Goal: Task Accomplishment & Management: Manage account settings

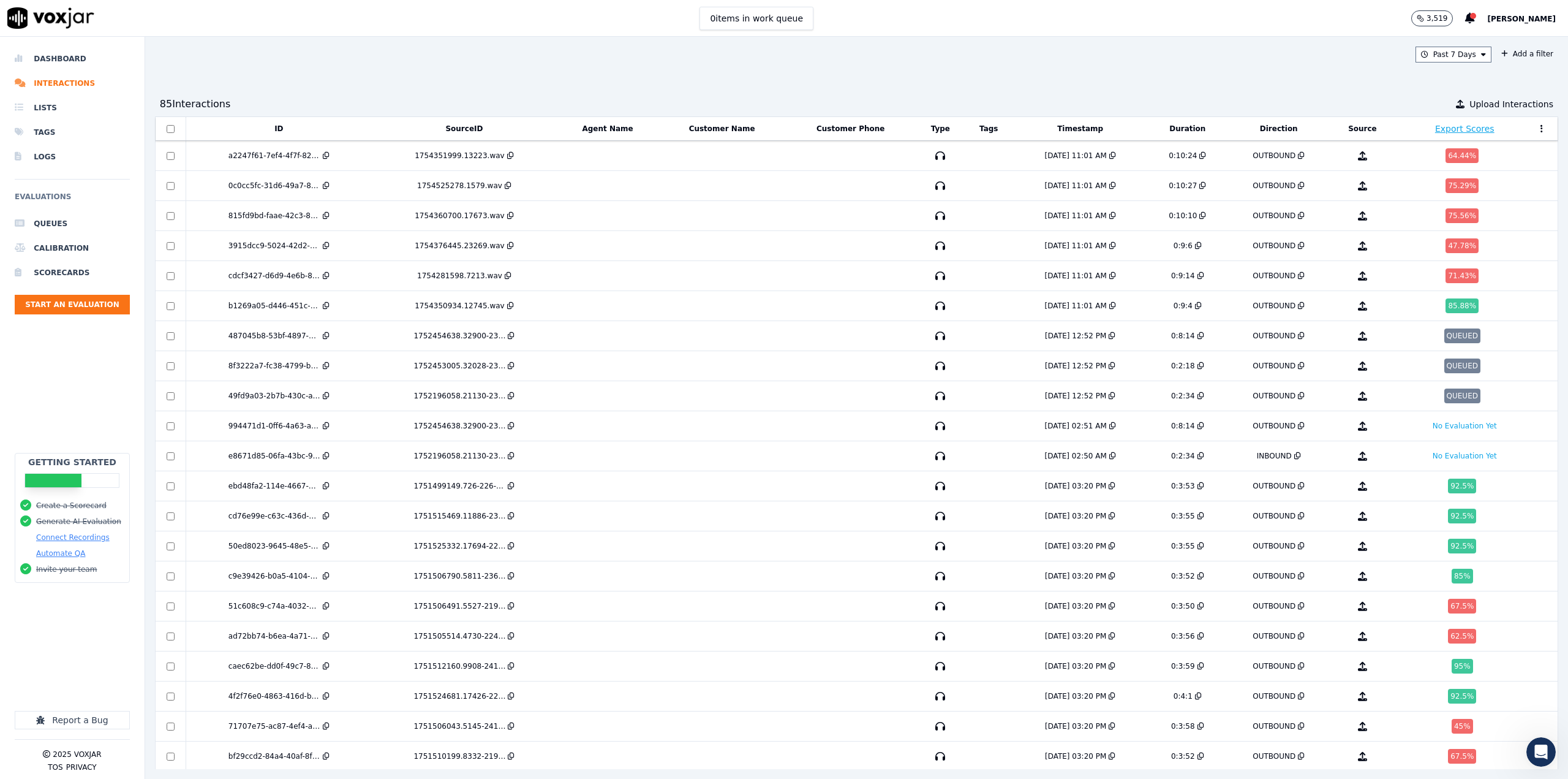
click at [1516, 19] on span "[PERSON_NAME]" at bounding box center [1521, 20] width 68 height 9
click at [1479, 46] on div "Settings" at bounding box center [1495, 41] width 131 height 20
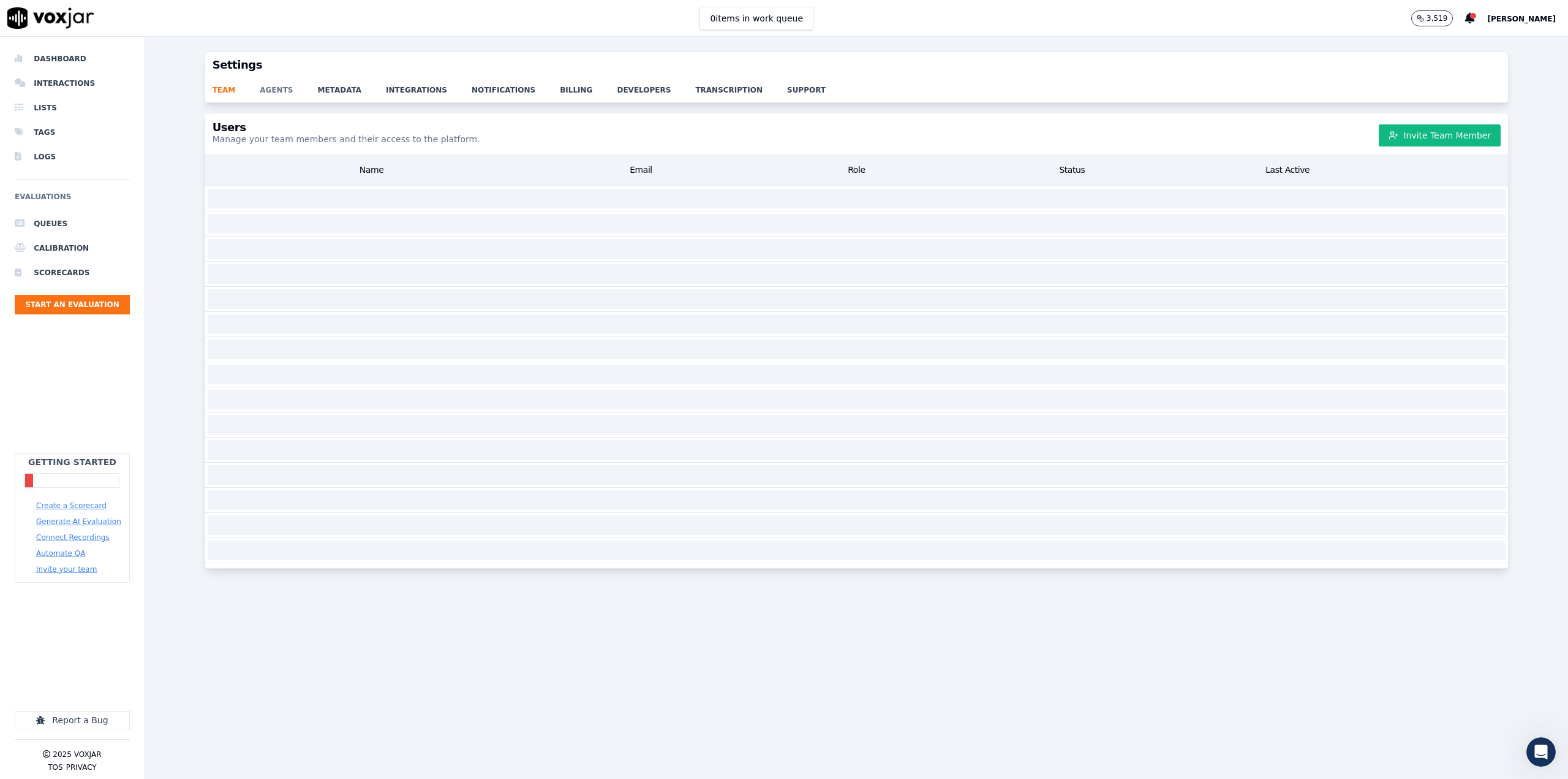
click at [268, 83] on link "agents" at bounding box center [289, 86] width 58 height 17
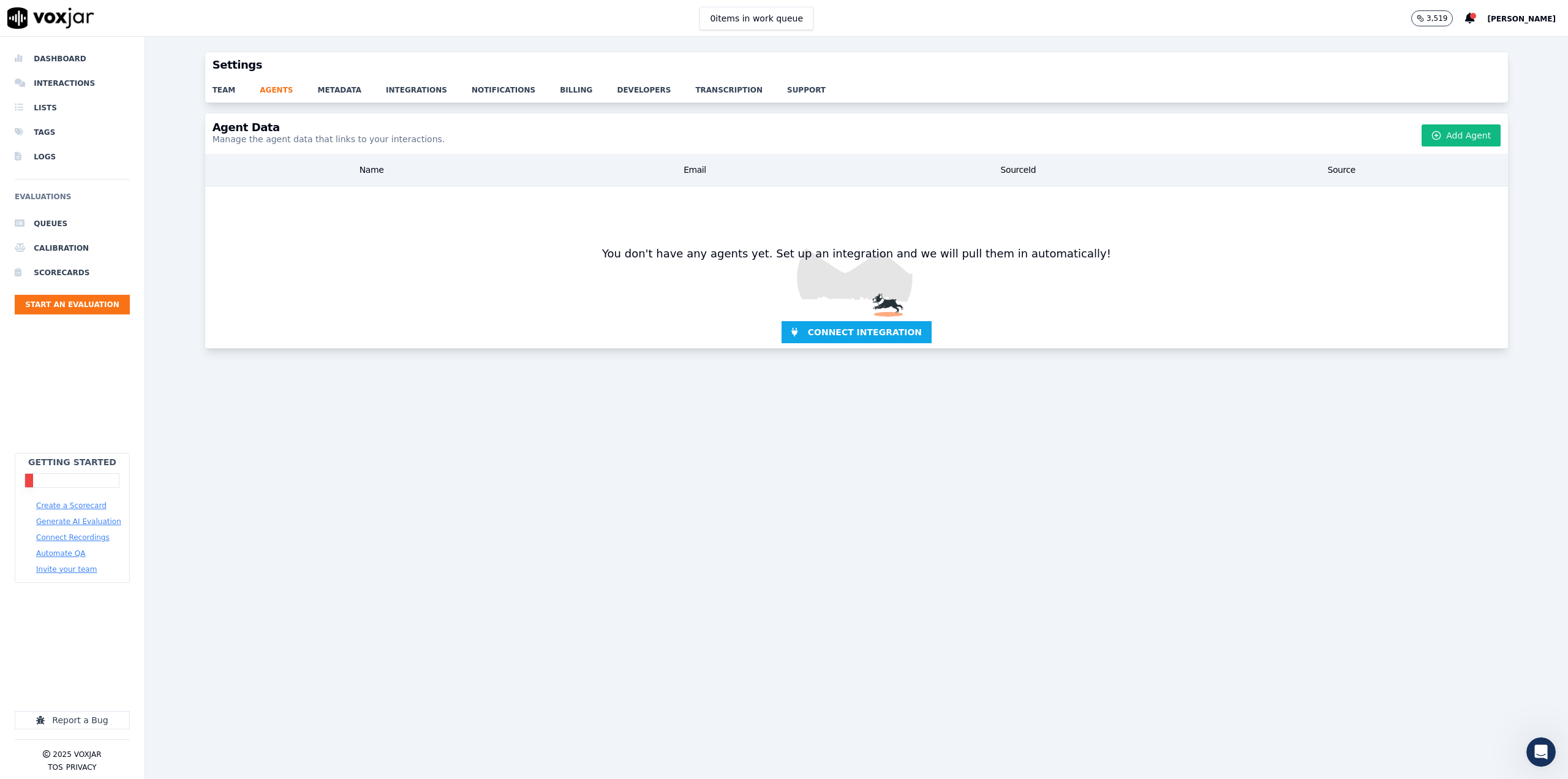
click at [222, 95] on div "team agents metadata integrations notifications billing developers transcriptio…" at bounding box center [857, 91] width 1303 height 25
click at [222, 91] on link "team" at bounding box center [236, 86] width 48 height 17
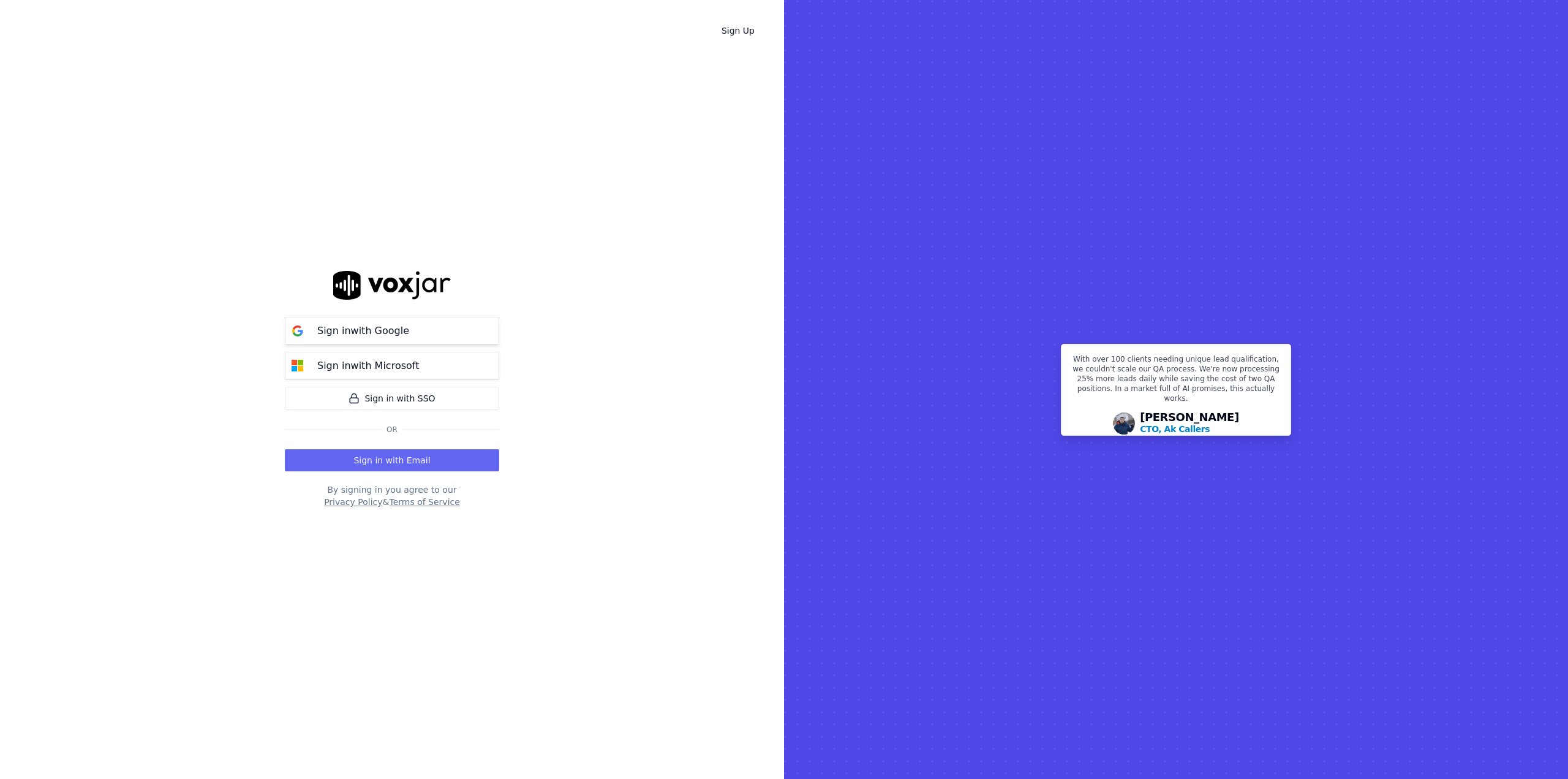
click at [375, 325] on p "Sign in with Google" at bounding box center [363, 330] width 92 height 15
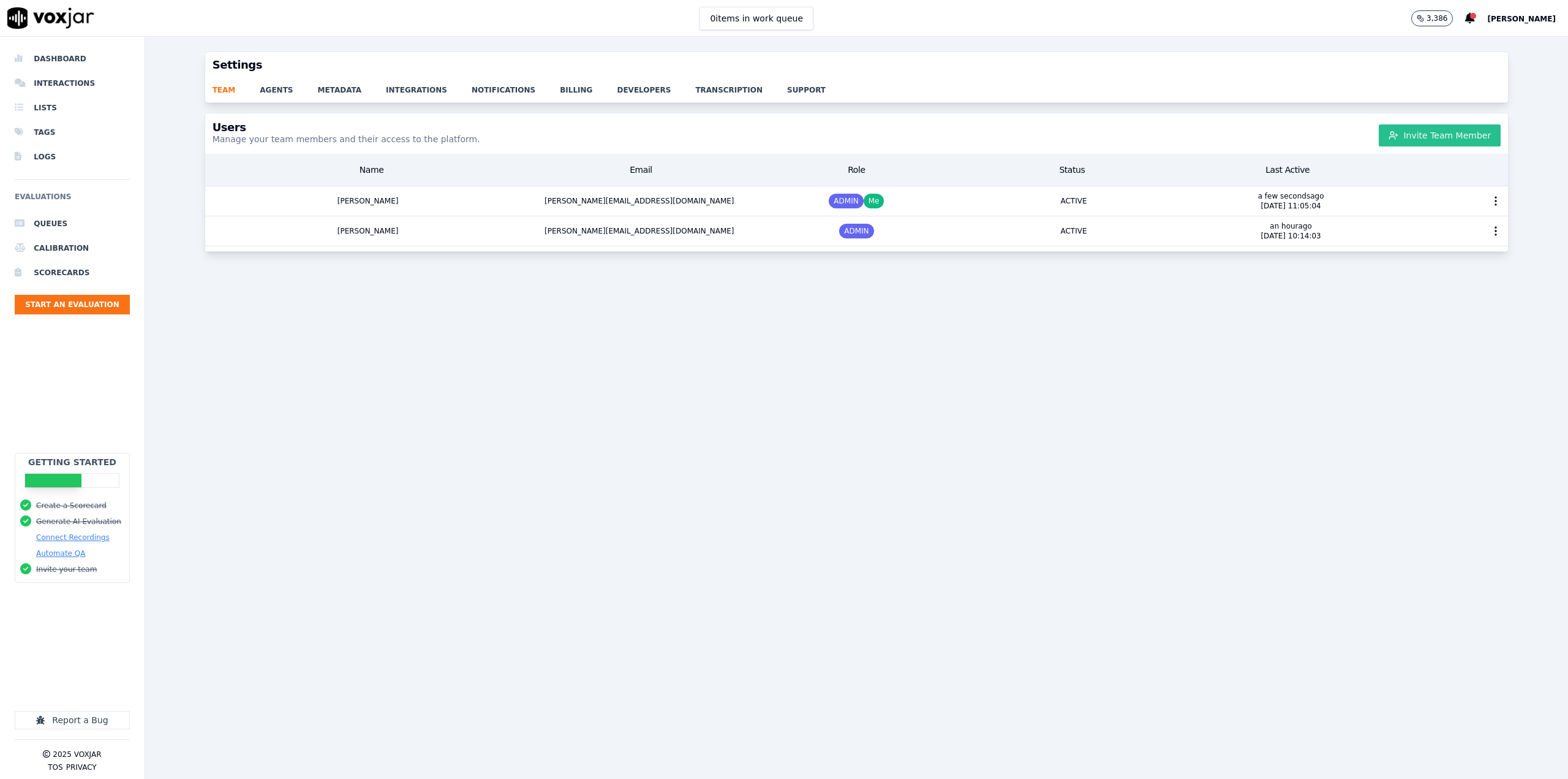
click at [1402, 134] on button "Invite Team Member" at bounding box center [1439, 135] width 122 height 22
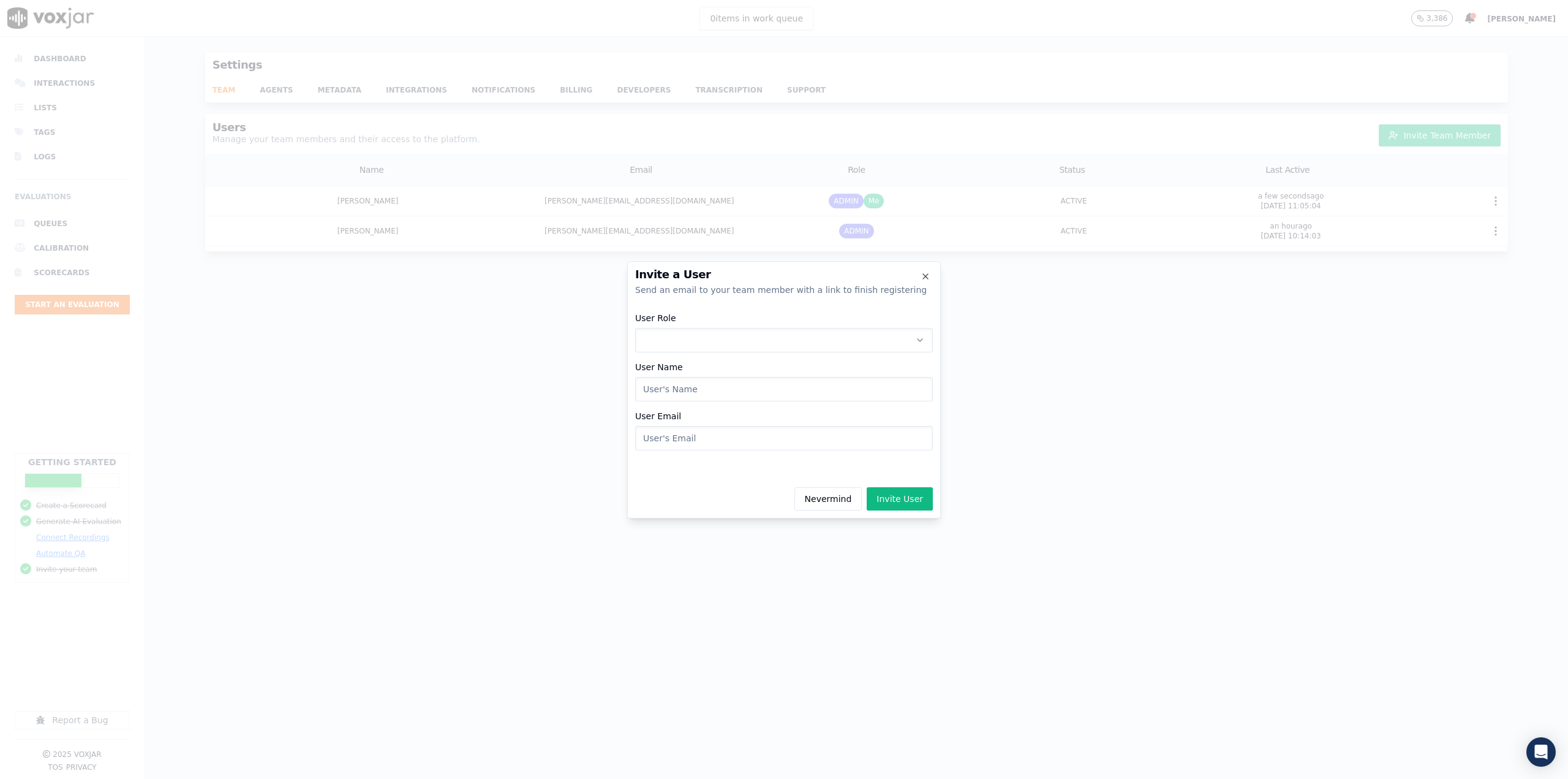
click at [770, 341] on button "User Role" at bounding box center [784, 340] width 297 height 25
click at [764, 370] on div "ADMIN" at bounding box center [785, 373] width 282 height 20
click at [749, 383] on input "User Name" at bounding box center [784, 389] width 297 height 25
click at [648, 393] on input "LIsa" at bounding box center [784, 389] width 297 height 25
type input "Lisa Foxe"
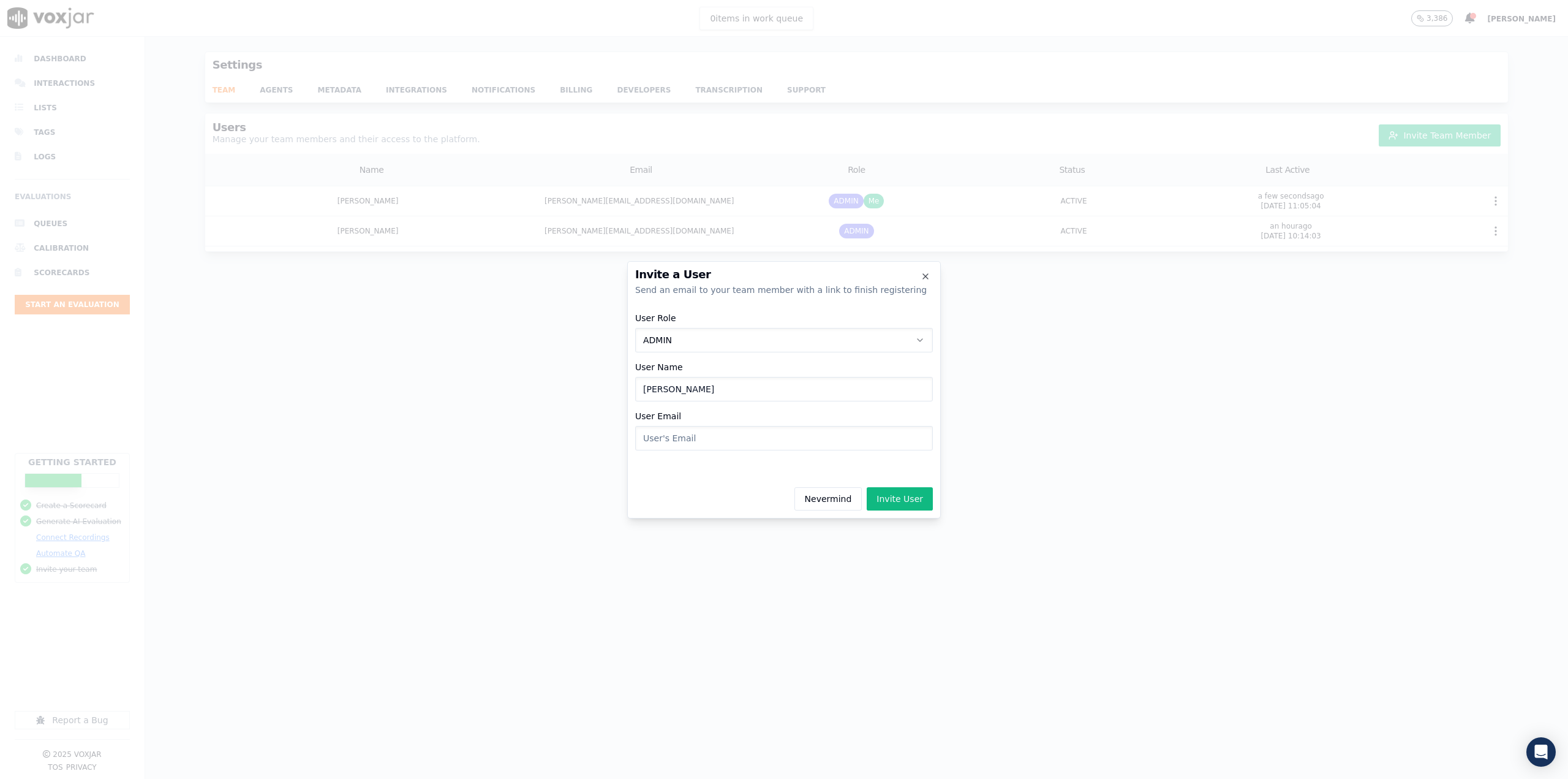
click at [710, 435] on input "User Email" at bounding box center [784, 439] width 297 height 25
paste input "lisa.foxe@tmesolutions.com.au"
type input "lisa.foxe@tmesolutions.com.au"
click at [891, 497] on button "Invite User" at bounding box center [899, 499] width 67 height 23
drag, startPoint x: 764, startPoint y: 438, endPoint x: 634, endPoint y: 440, distance: 130.0
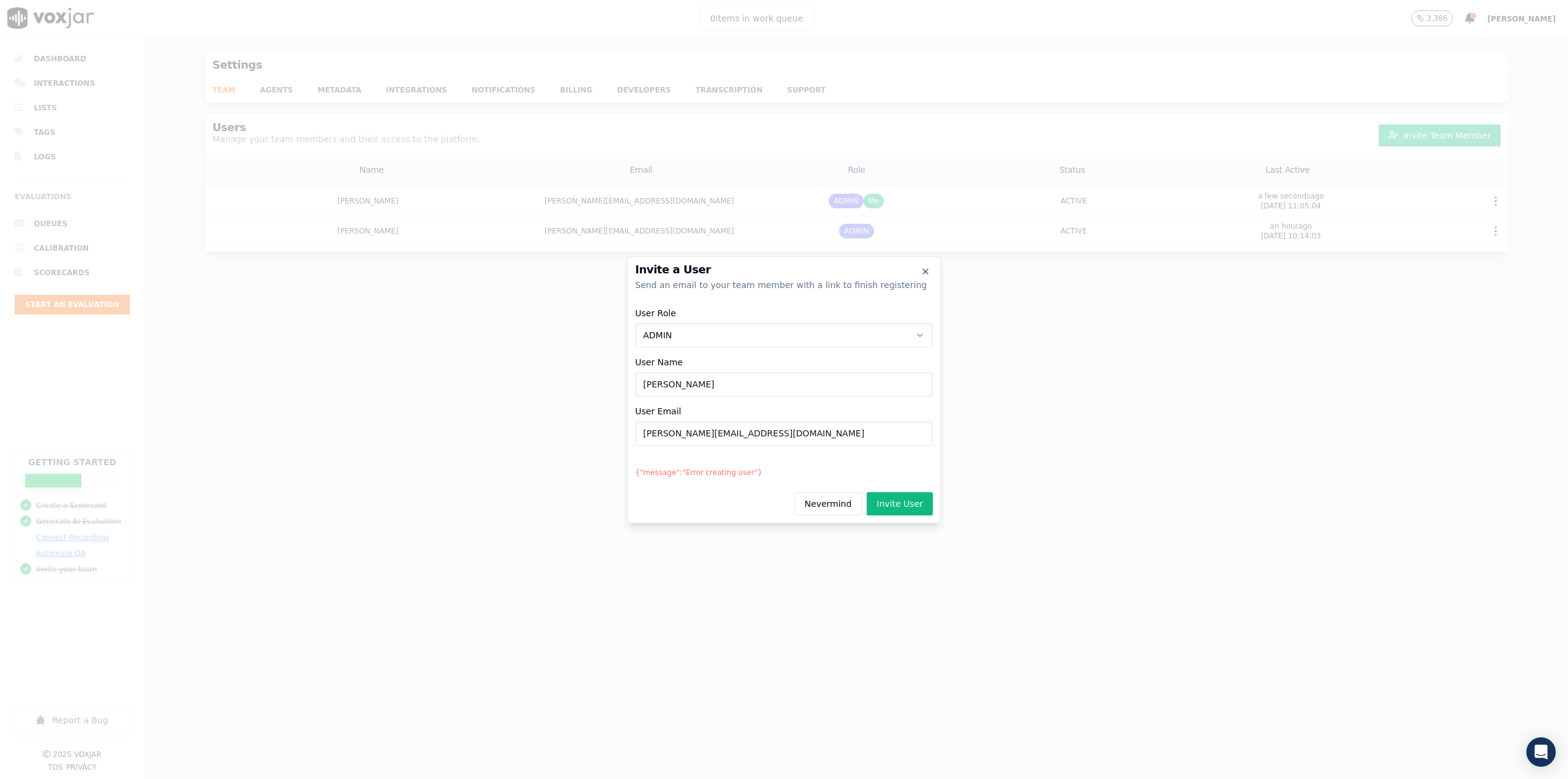
click at [634, 440] on div "Invite a User Send an email to your team member with a link to finish registeri…" at bounding box center [784, 389] width 313 height 267
click at [661, 435] on input "lisa.foxe@tmesolutions.com.au" at bounding box center [784, 433] width 297 height 25
click at [905, 499] on button "Invite User" at bounding box center [899, 504] width 67 height 23
click at [661, 386] on input "Lisa Foxe" at bounding box center [784, 385] width 297 height 25
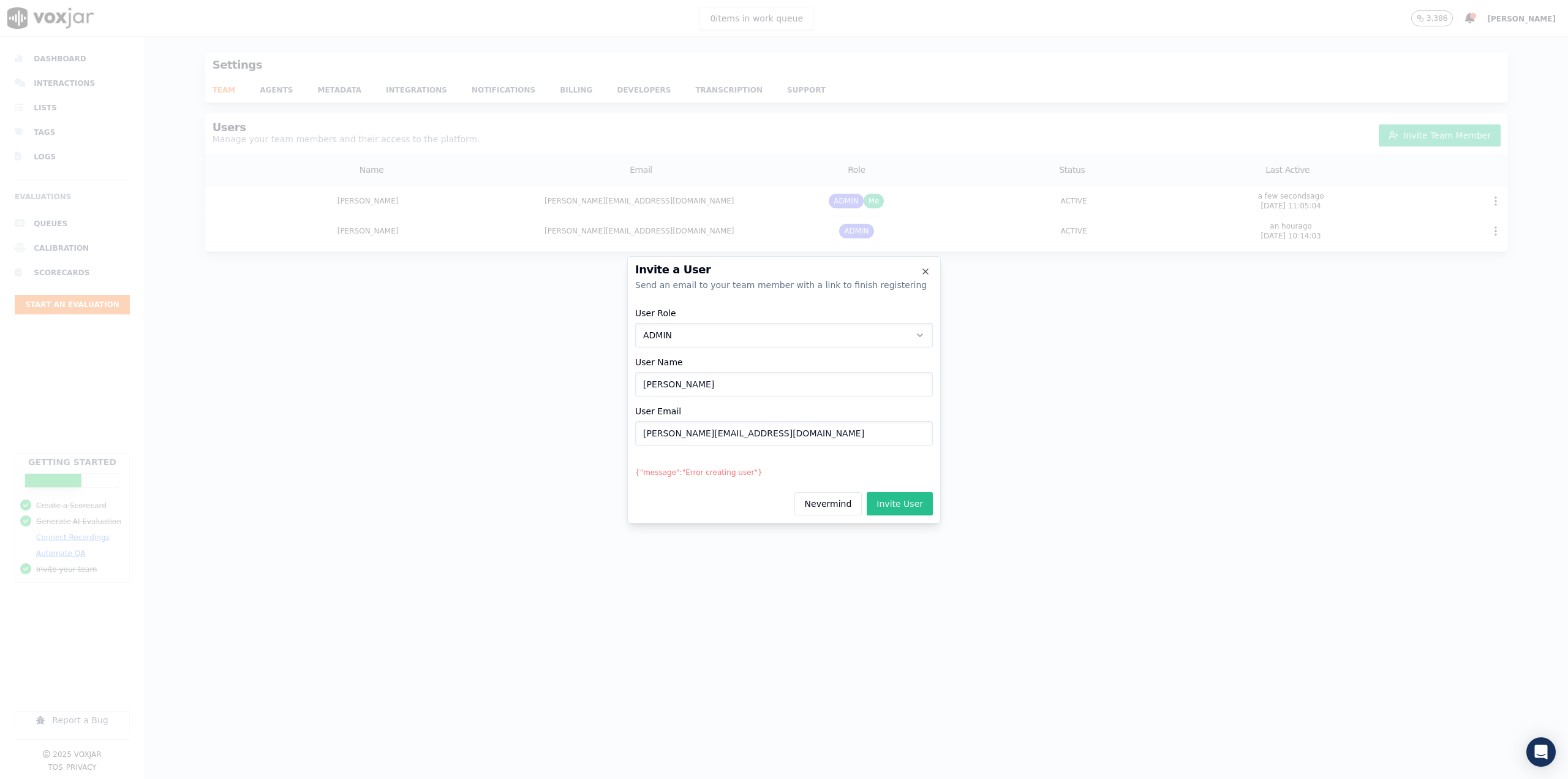
type input "Lisa"
click at [890, 499] on button "Invite User" at bounding box center [899, 504] width 67 height 23
click at [973, 381] on div at bounding box center [784, 389] width 1568 height 779
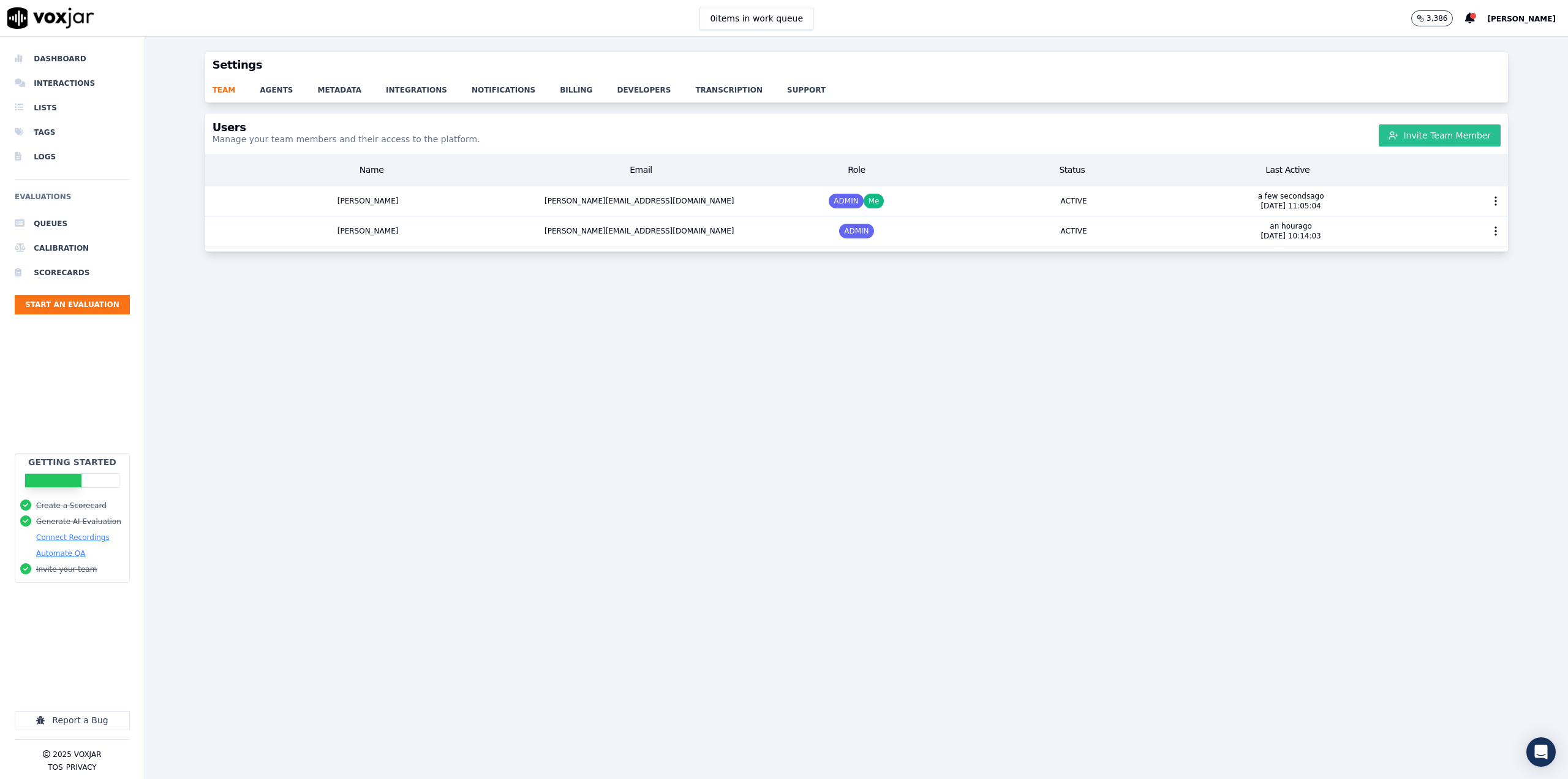
click at [1391, 138] on button "Invite Team Member" at bounding box center [1439, 135] width 122 height 22
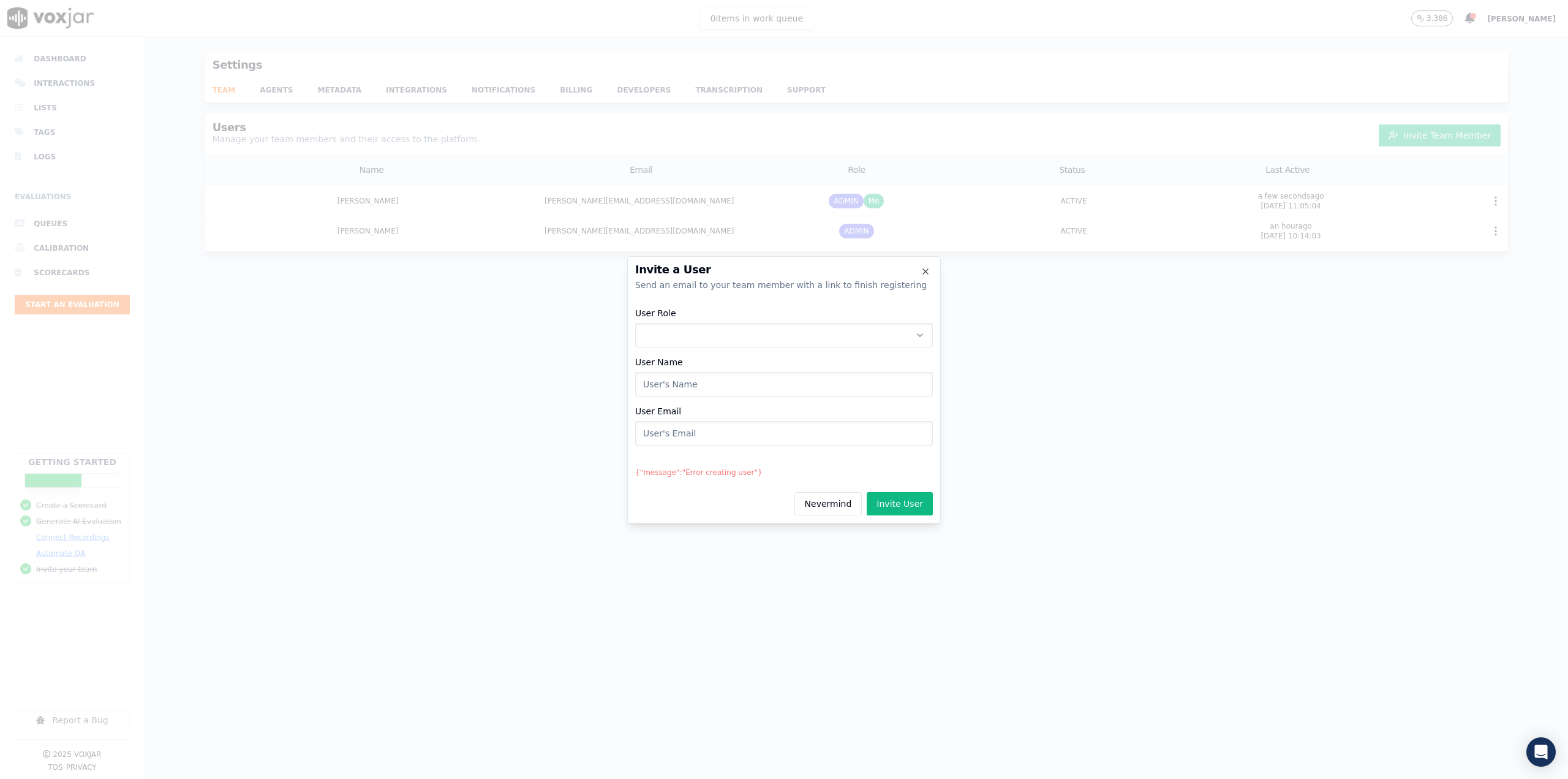
click at [843, 335] on button "User Role" at bounding box center [784, 336] width 297 height 25
click at [804, 368] on div "ADMIN" at bounding box center [785, 368] width 282 height 20
click at [717, 394] on input "User Name" at bounding box center [784, 385] width 297 height 25
type input "Lisa"
click at [698, 434] on input "User Email" at bounding box center [784, 433] width 297 height 25
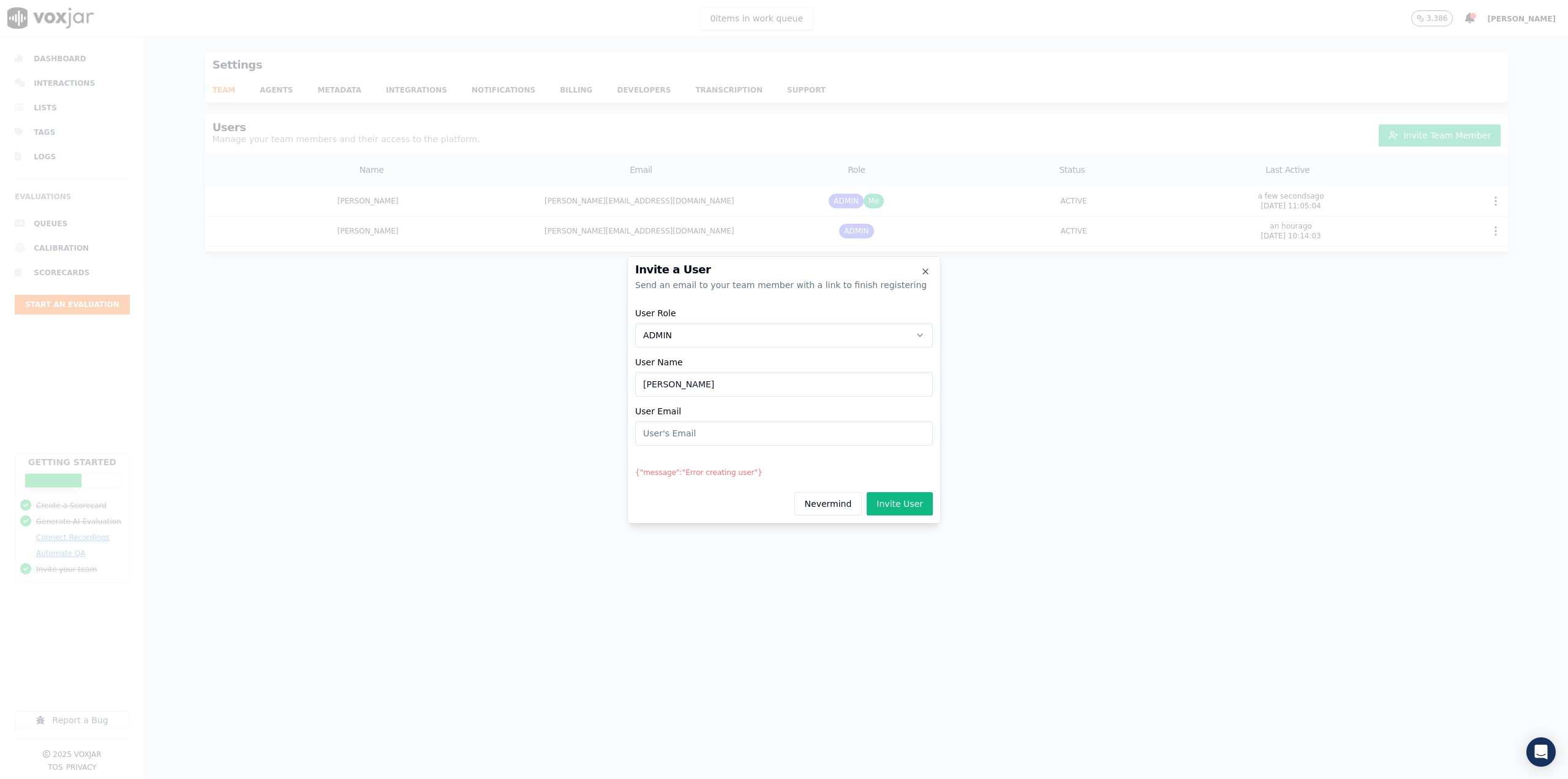
click at [698, 438] on input "User Email" at bounding box center [784, 433] width 297 height 25
drag, startPoint x: 698, startPoint y: 438, endPoint x: 692, endPoint y: 432, distance: 8.5
click at [692, 432] on input "User Email" at bounding box center [784, 433] width 297 height 25
paste input "Lisa Foxe <lisa.foxe@tmesolutions.com.au>"
type input "lisa.foxe@tmesolutions.com.au"
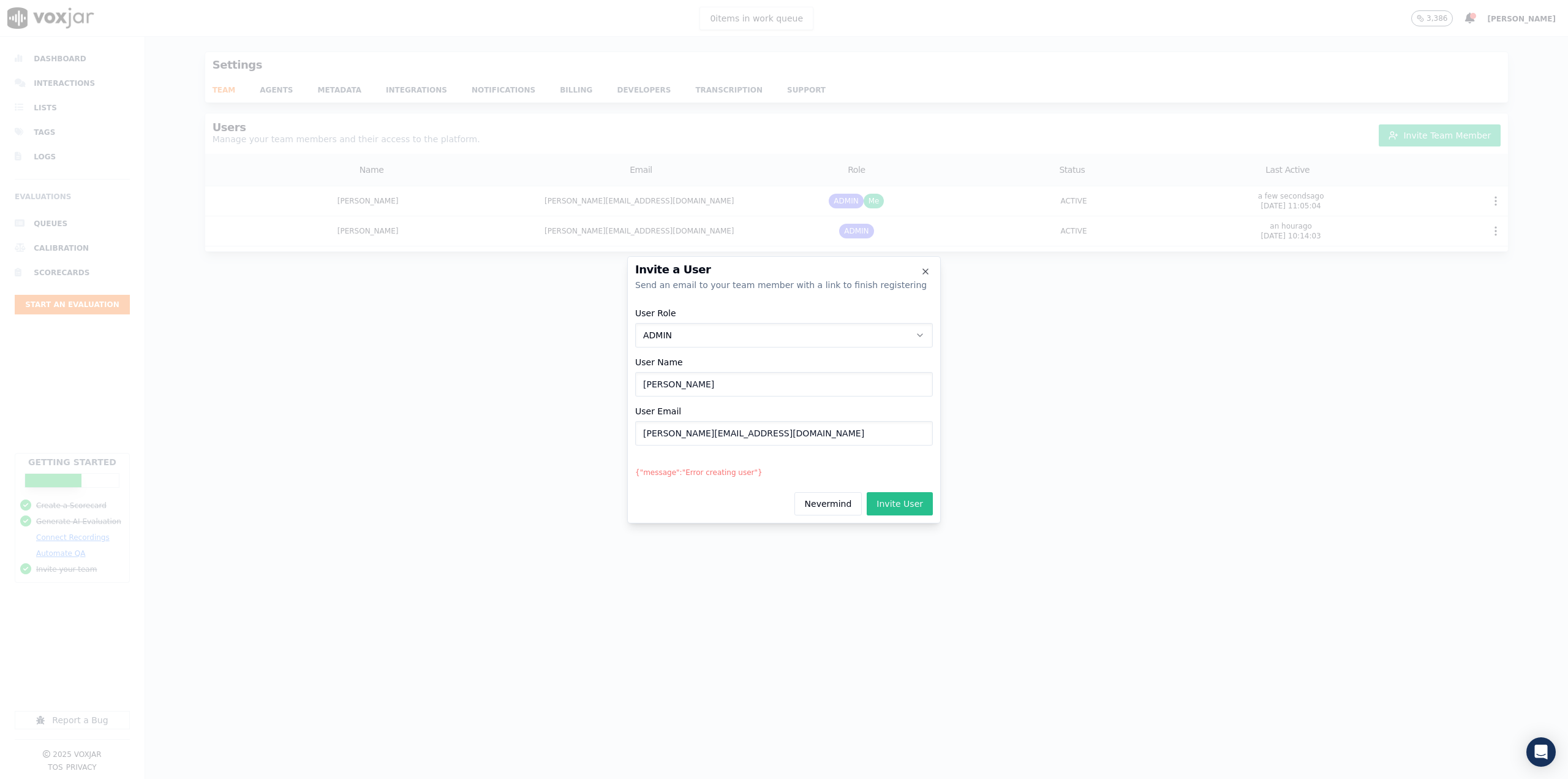
click at [902, 506] on button "Invite User" at bounding box center [899, 504] width 67 height 23
click at [924, 274] on icon "button" at bounding box center [925, 271] width 10 height 10
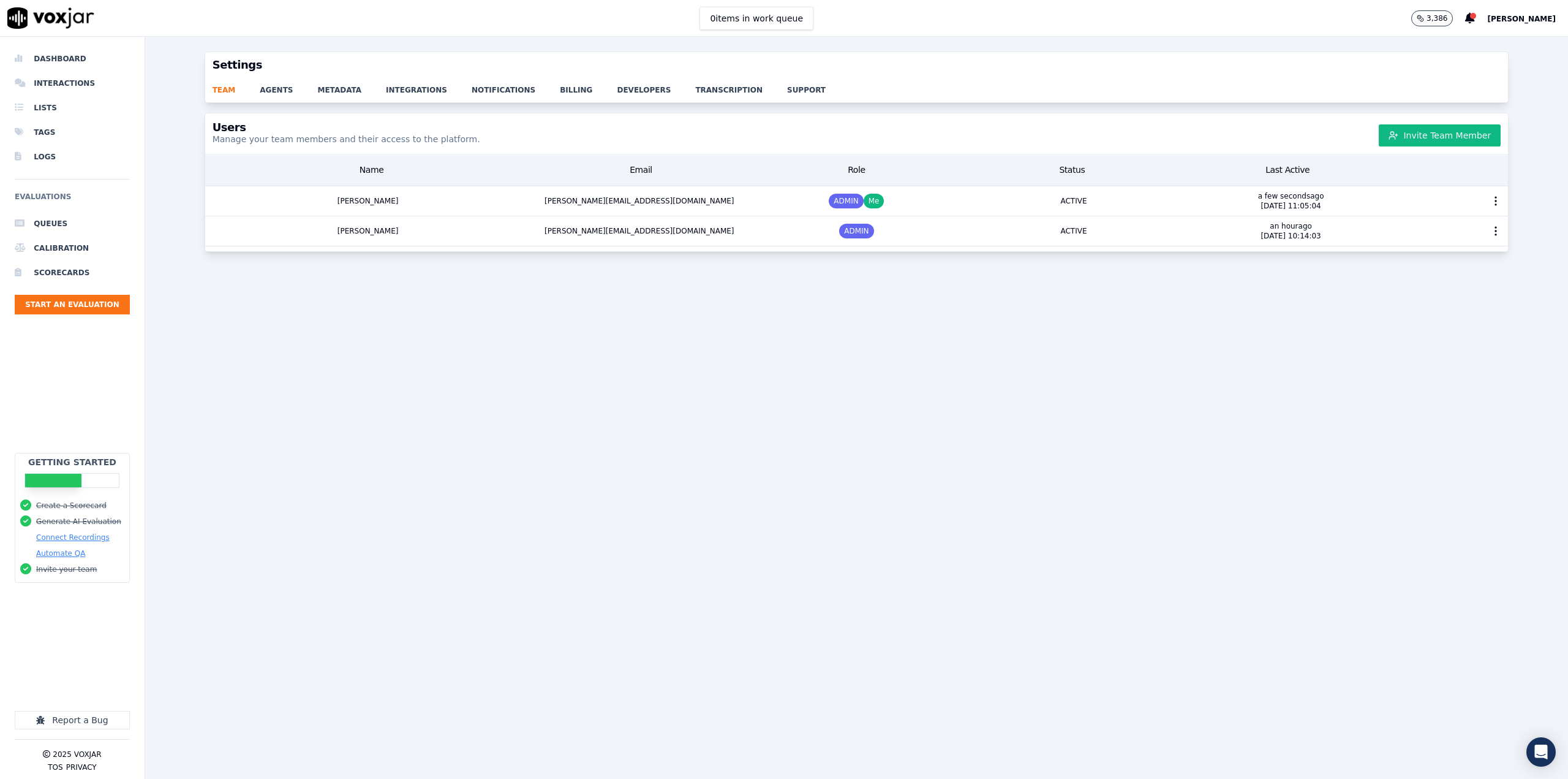
click at [1527, 18] on span "[PERSON_NAME]" at bounding box center [1521, 20] width 68 height 9
click at [1477, 57] on div "Billing" at bounding box center [1495, 60] width 131 height 20
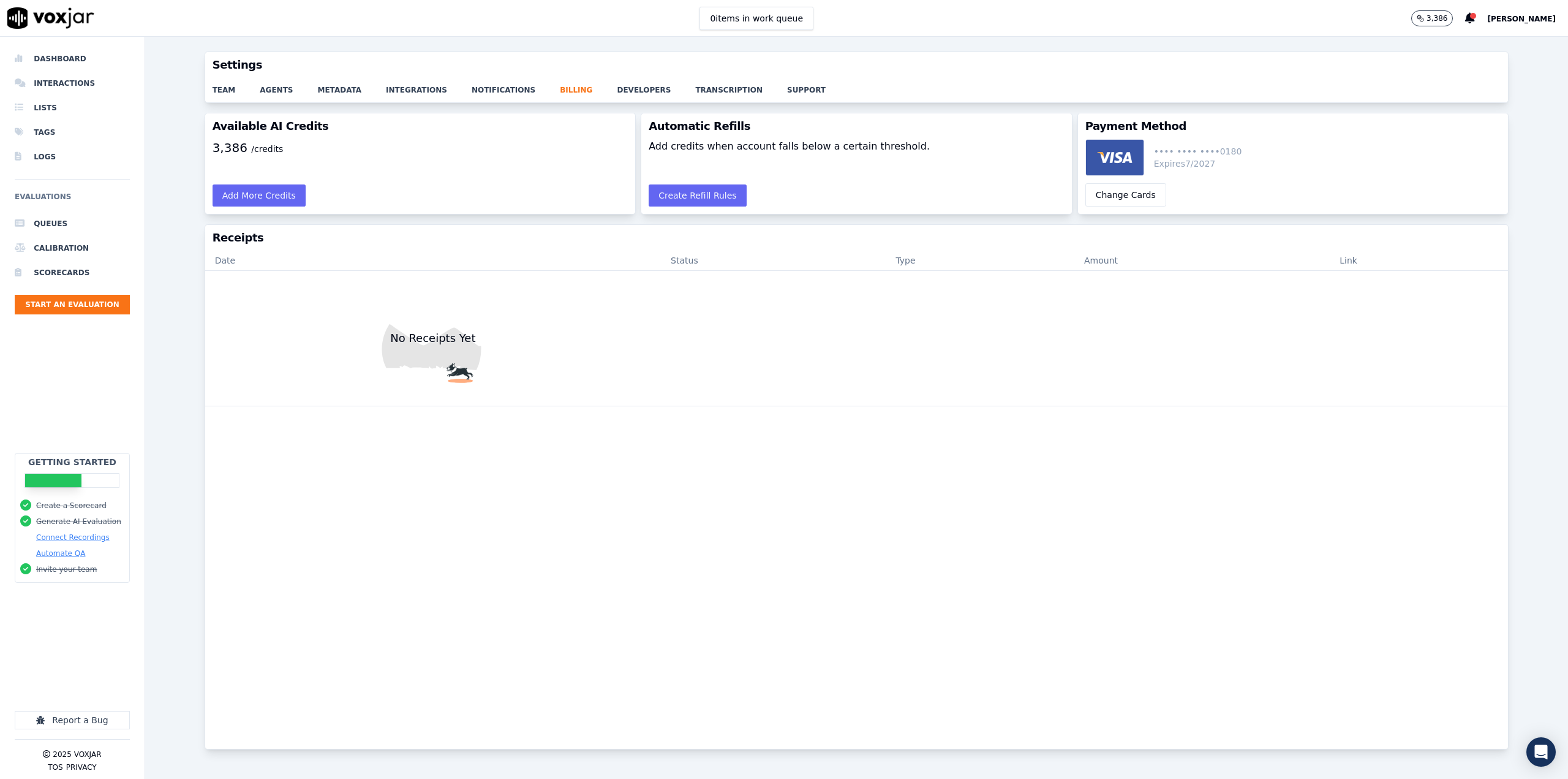
click at [279, 94] on div "team agents metadata integrations notifications billing developers transcriptio…" at bounding box center [857, 91] width 1303 height 25
click at [274, 88] on link "agents" at bounding box center [289, 86] width 58 height 17
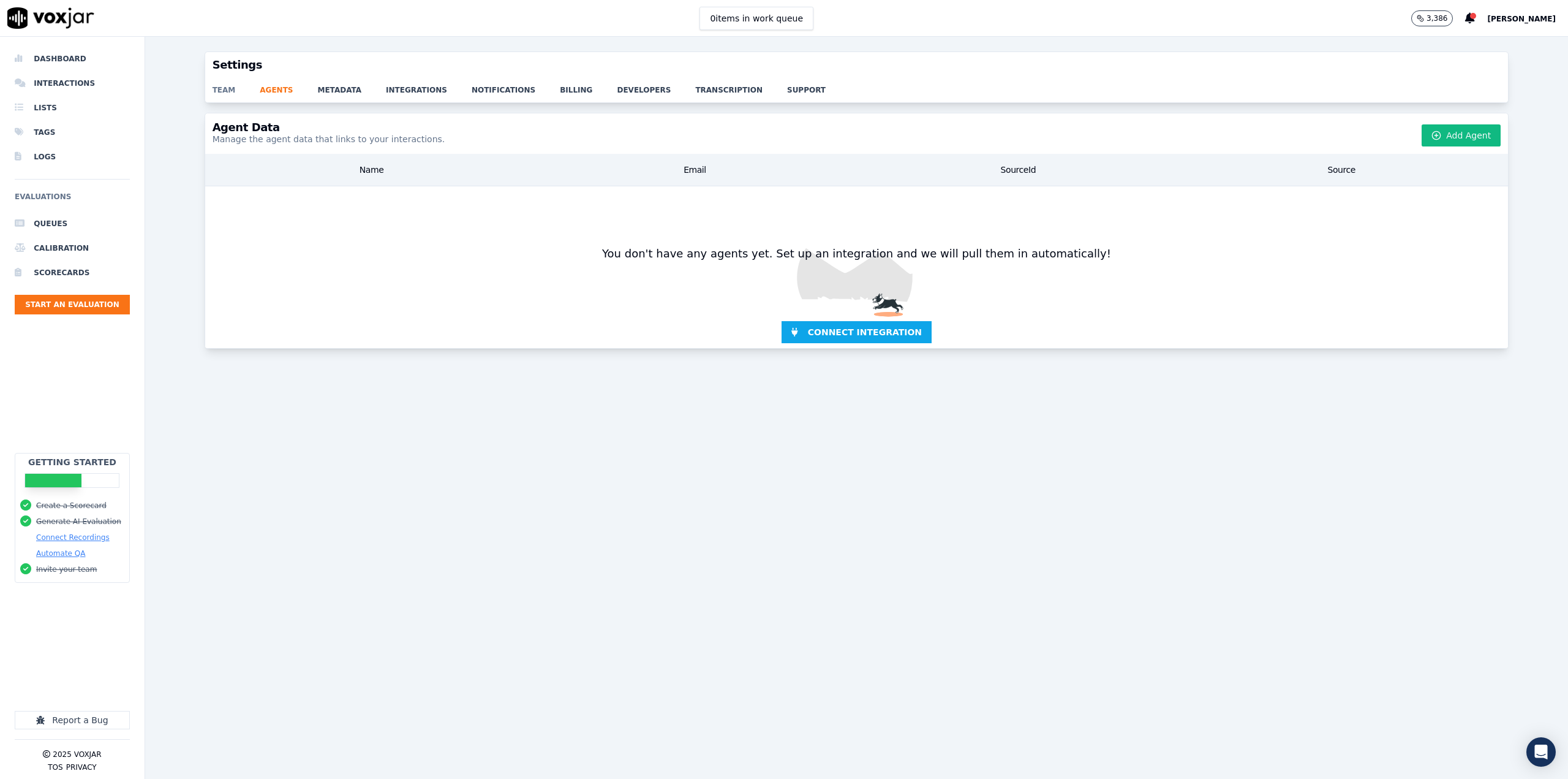
click at [225, 90] on link "team" at bounding box center [236, 86] width 48 height 17
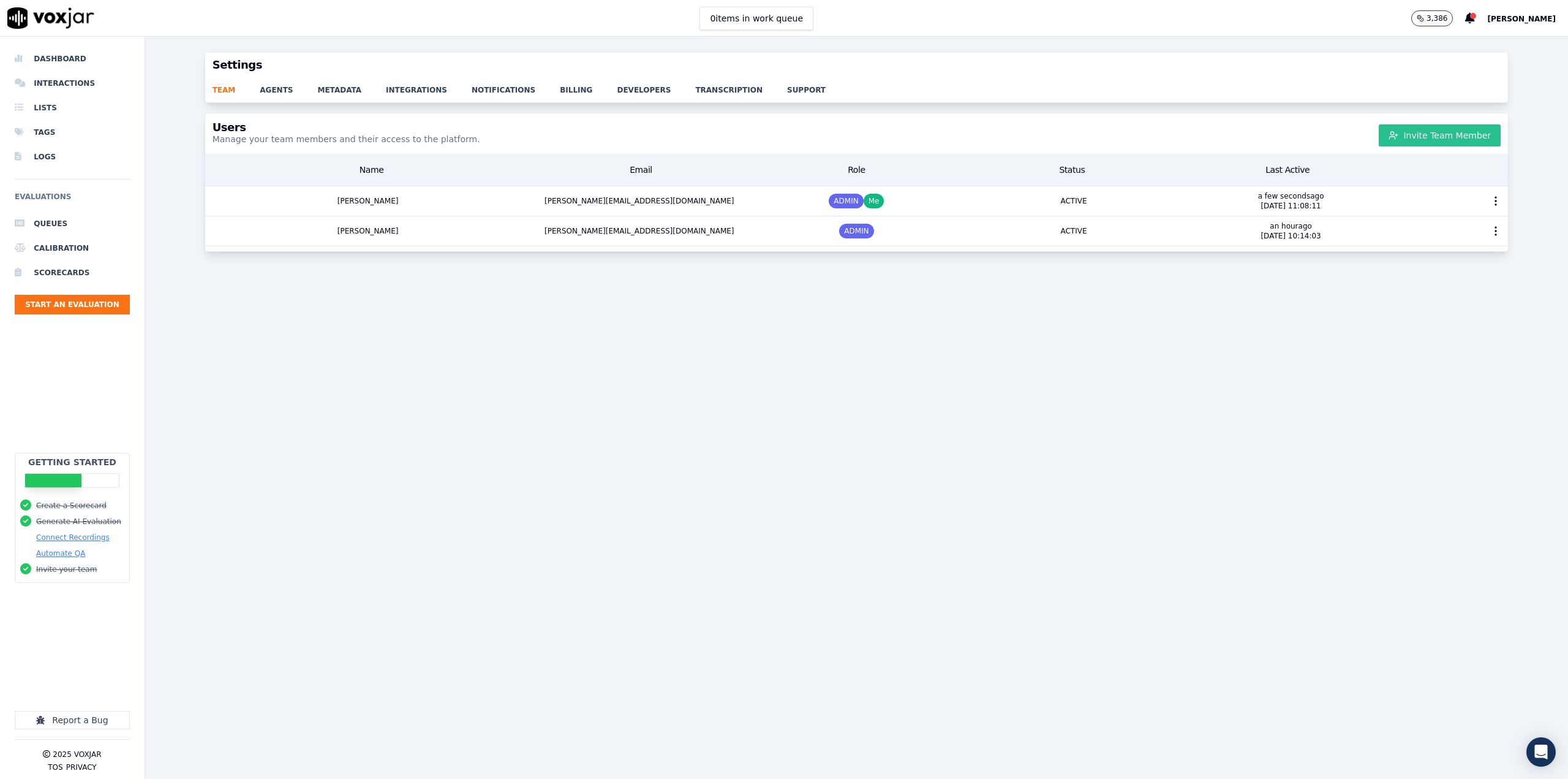
click at [1413, 130] on button "Invite Team Member" at bounding box center [1439, 135] width 122 height 22
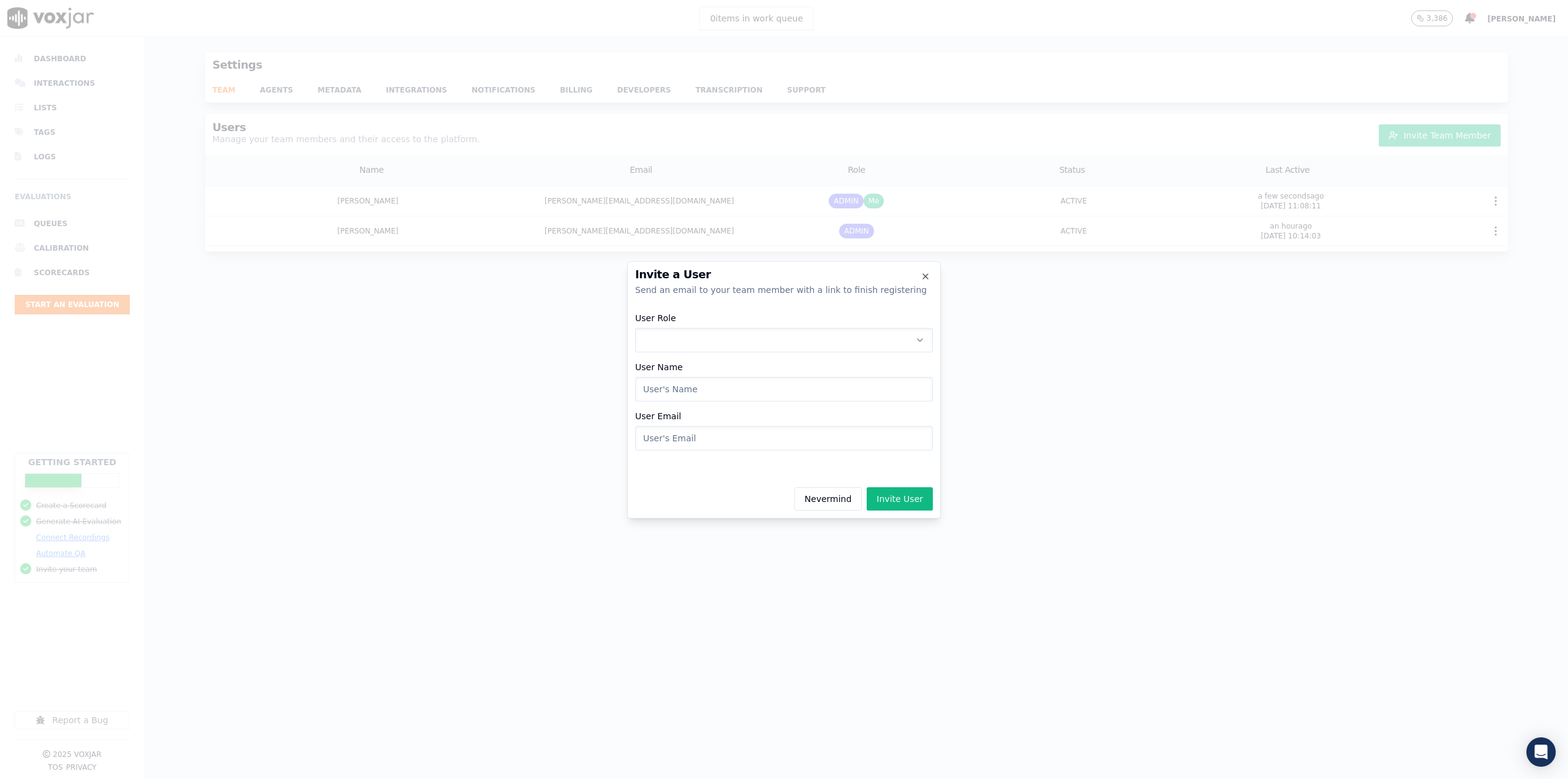
click at [831, 337] on button "User Role" at bounding box center [784, 340] width 297 height 25
click at [802, 377] on div "ADMIN" at bounding box center [785, 373] width 282 height 20
click at [794, 386] on input "User Name" at bounding box center [784, 389] width 297 height 25
type input "LIsa"
paste input ">"
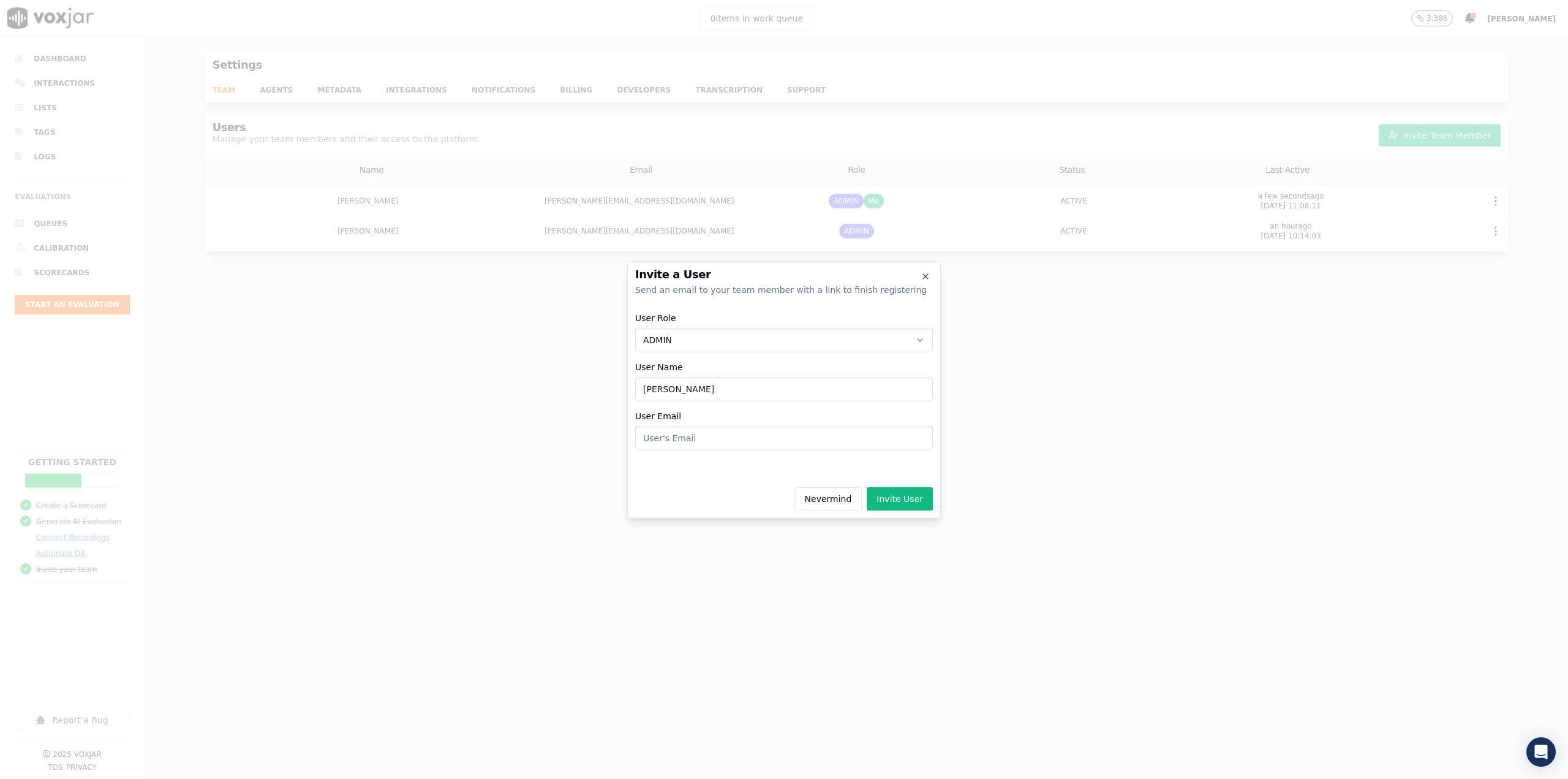
type input ">"
paste input ">"
type input ">"
paste input "Lisa Foxe <lisa.foxe@tmesolutions.com.au>"
type input "lisa.foxe@tmesolutions.com.au"
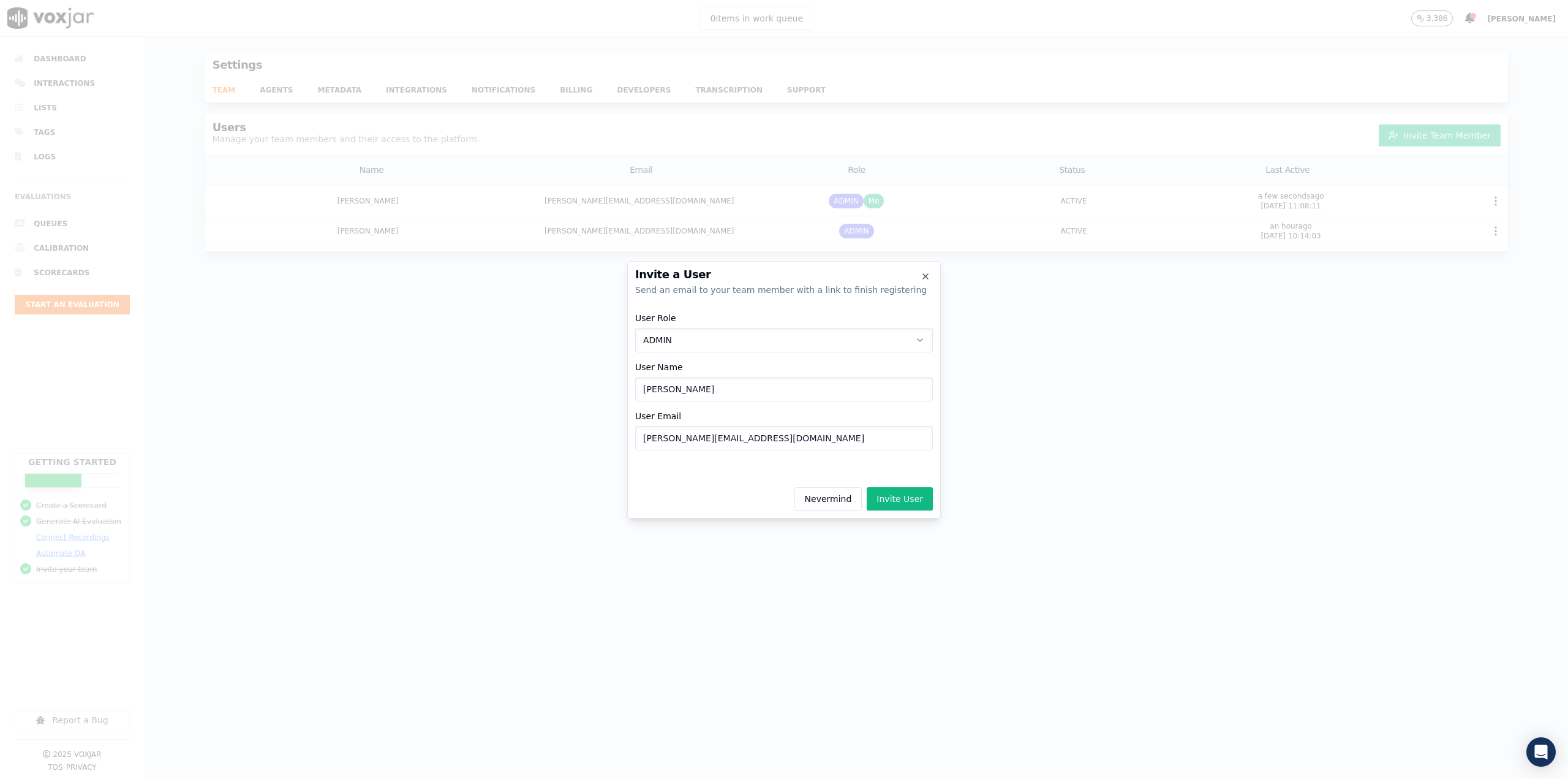
click at [825, 387] on input "LIsa" at bounding box center [784, 389] width 297 height 25
type input "Lisa"
click at [697, 488] on div "Nevermind Invite User" at bounding box center [784, 497] width 297 height 28
click at [883, 505] on button "Invite User" at bounding box center [899, 499] width 67 height 23
click at [883, 335] on button "ADMIN" at bounding box center [784, 336] width 297 height 25
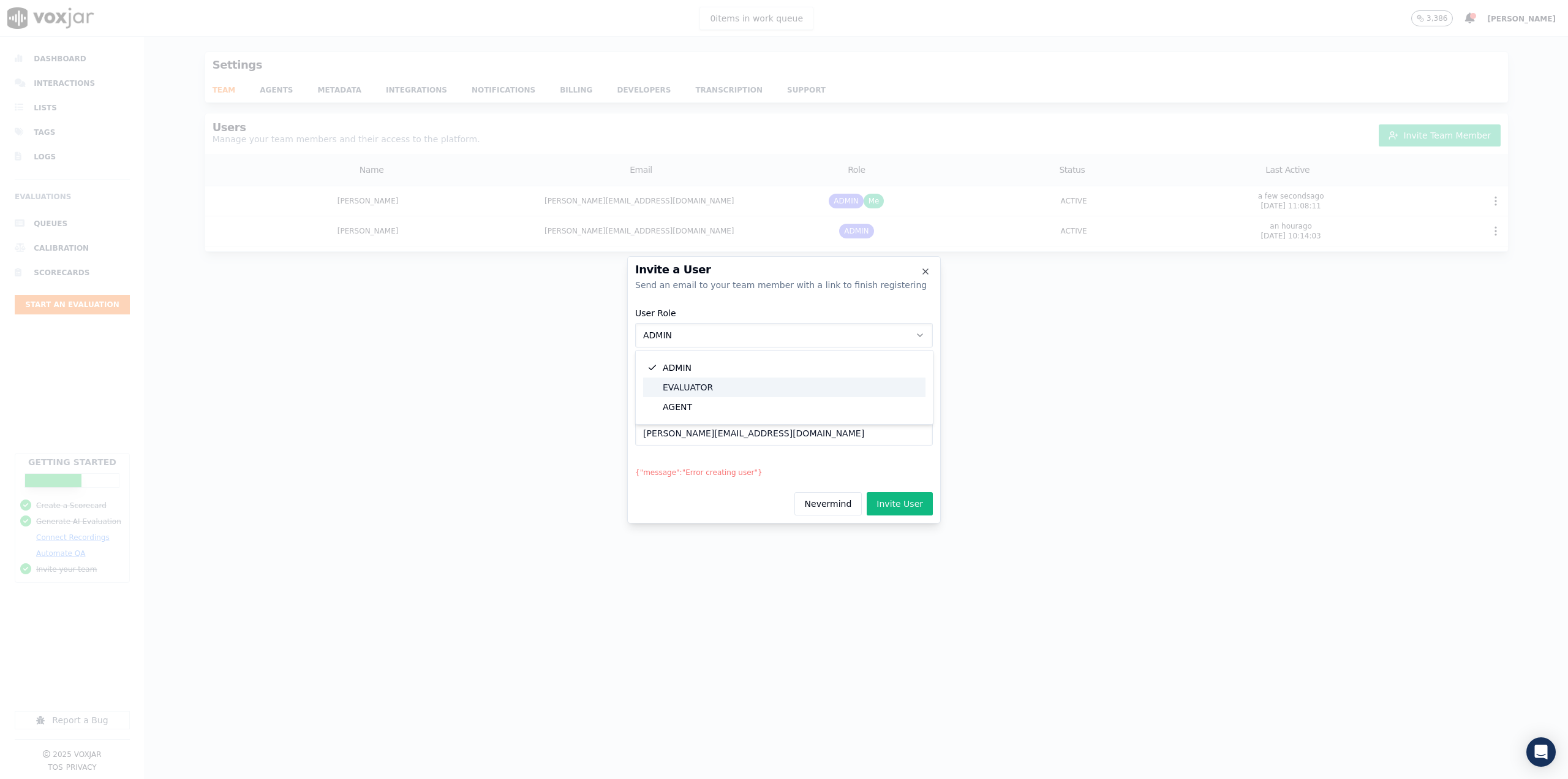
click at [859, 386] on div "EVALUATOR" at bounding box center [785, 387] width 282 height 20
click at [907, 500] on button "Invite User" at bounding box center [899, 504] width 67 height 23
click at [893, 340] on button "EVALUATOR" at bounding box center [784, 336] width 297 height 25
click at [881, 363] on div "ADMIN" at bounding box center [785, 368] width 282 height 20
click at [896, 505] on button "Invite User" at bounding box center [899, 504] width 67 height 23
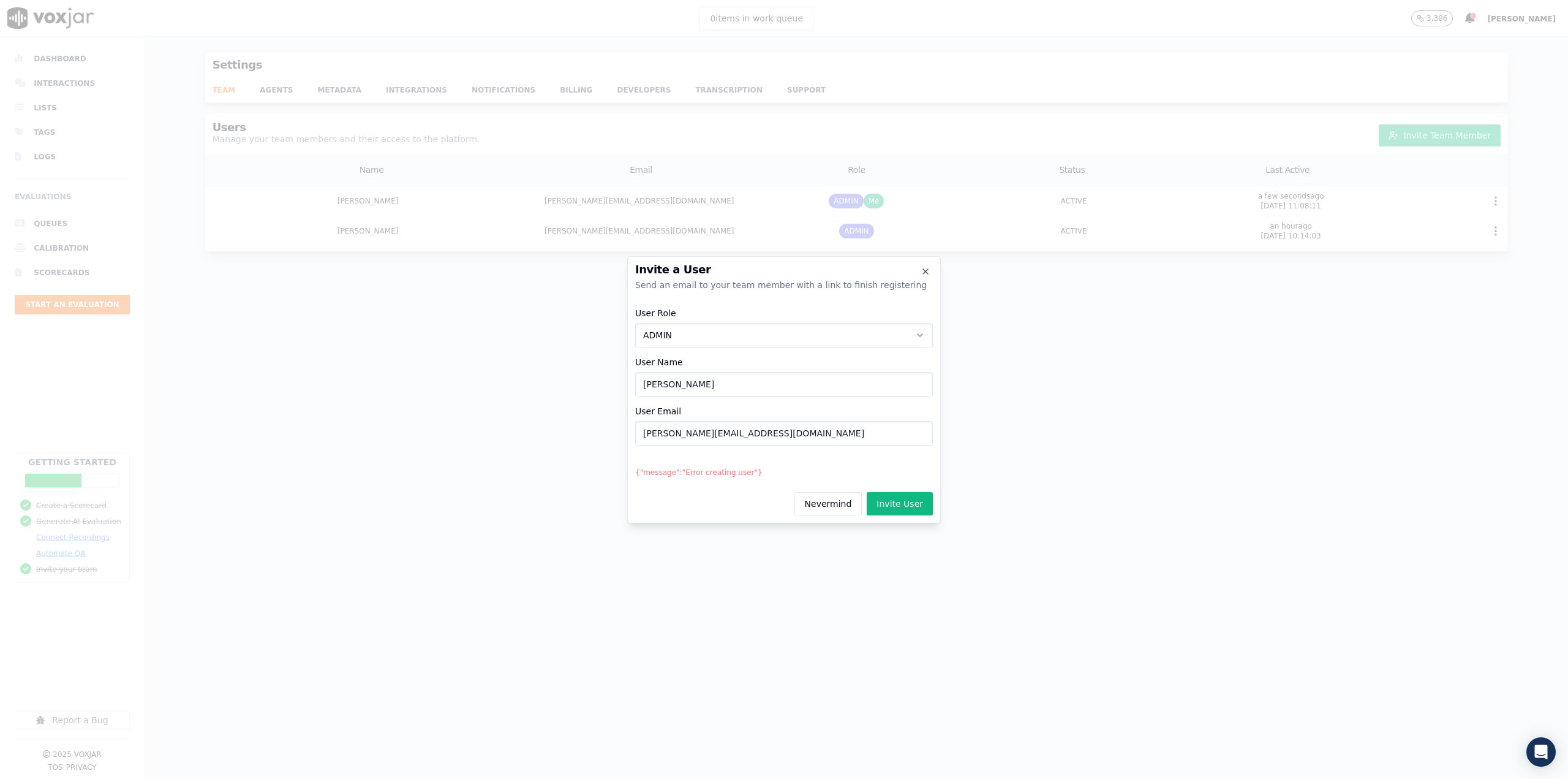
drag, startPoint x: 783, startPoint y: 440, endPoint x: 577, endPoint y: 446, distance: 206.1
click at [582, 778] on div "Invite a User Send an email to your team member with a link to finish registeri…" at bounding box center [784, 779] width 1568 height 0
paste input "Opsmanager"
type input "Opsmanager@tmesolutions.com.au"
click at [898, 499] on button "Invite User" at bounding box center [899, 504] width 67 height 23
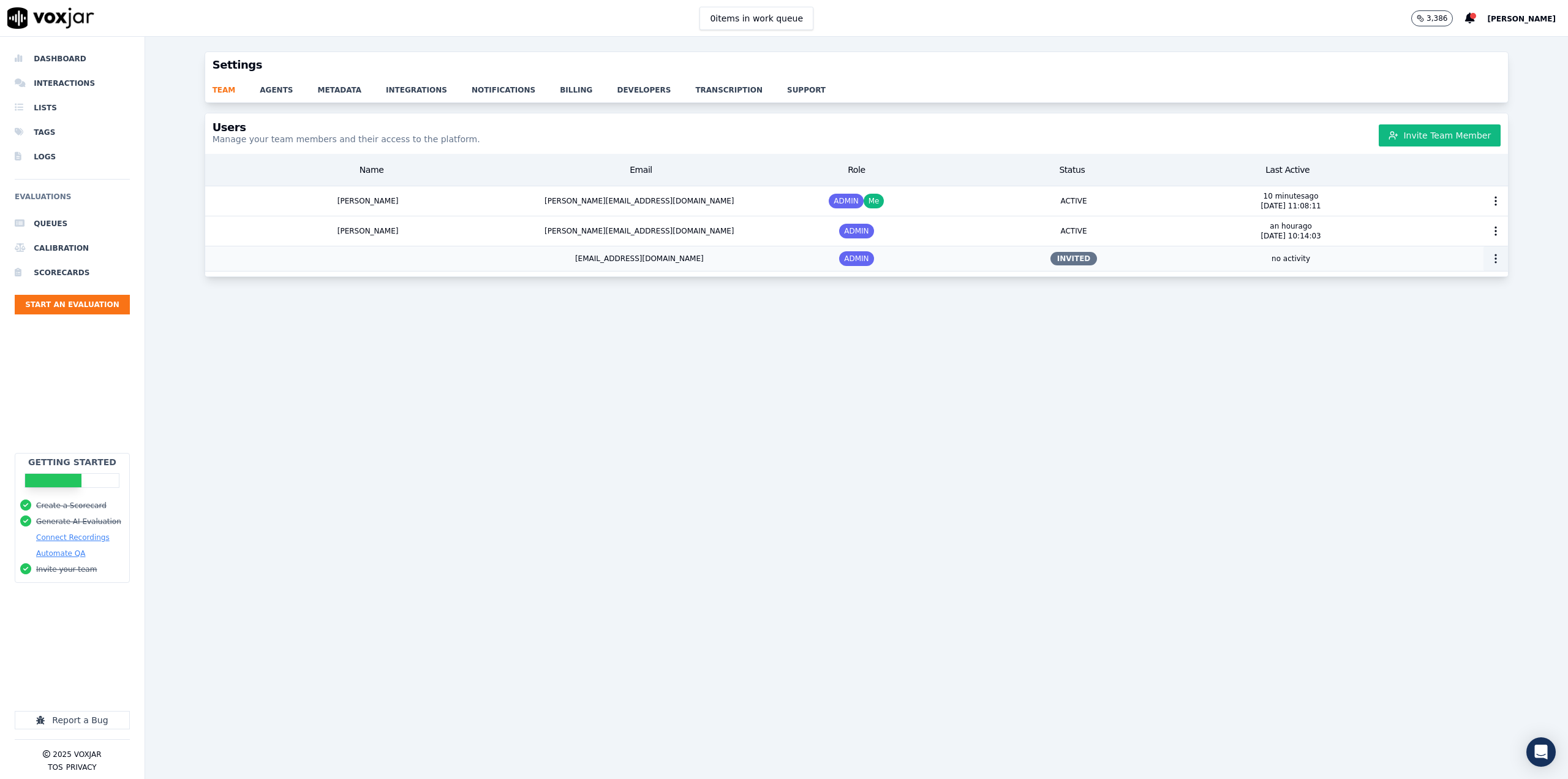
click at [1490, 258] on icon "button" at bounding box center [1496, 258] width 12 height 12
click at [1311, 338] on div "Users Manage your team members and their access to the platform. Invite Team Me…" at bounding box center [857, 439] width 1423 height 652
